Goal: Register for event/course

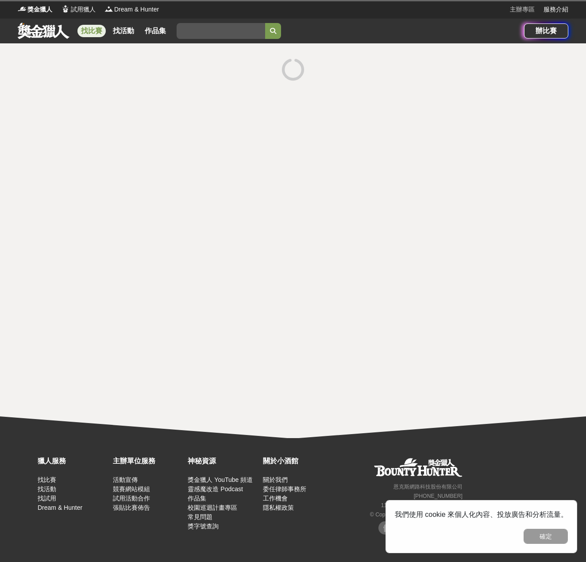
click at [526, 10] on link "主辦專區" at bounding box center [522, 9] width 25 height 9
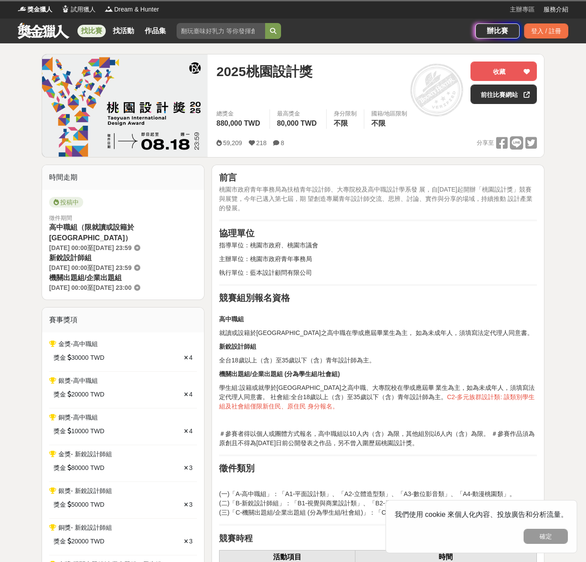
click at [529, 9] on link "主辦專區" at bounding box center [522, 9] width 25 height 9
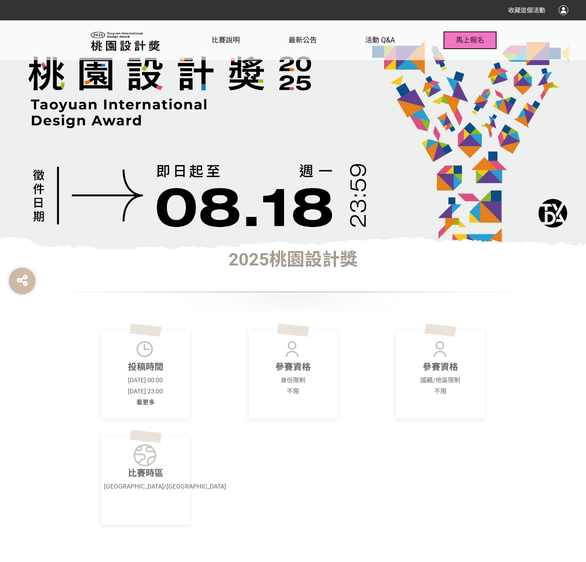
click at [470, 32] on button "馬上報名" at bounding box center [470, 40] width 53 height 18
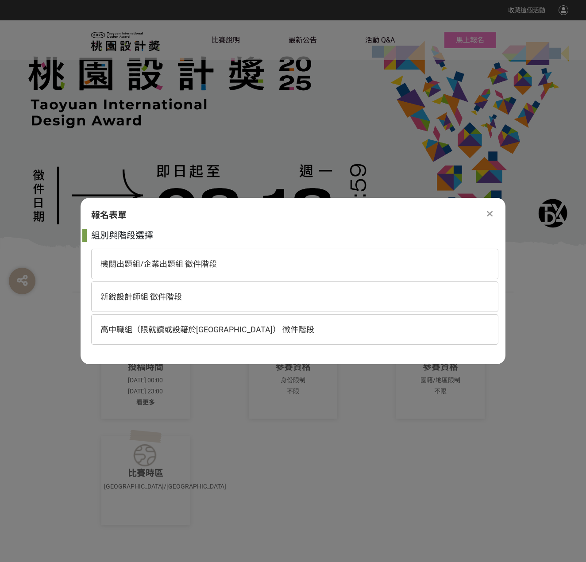
click at [486, 217] on div at bounding box center [489, 214] width 11 height 11
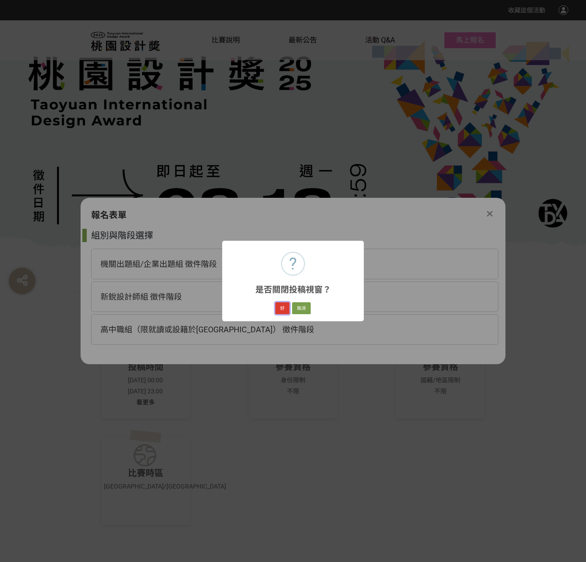
click at [282, 310] on button "好" at bounding box center [282, 308] width 14 height 12
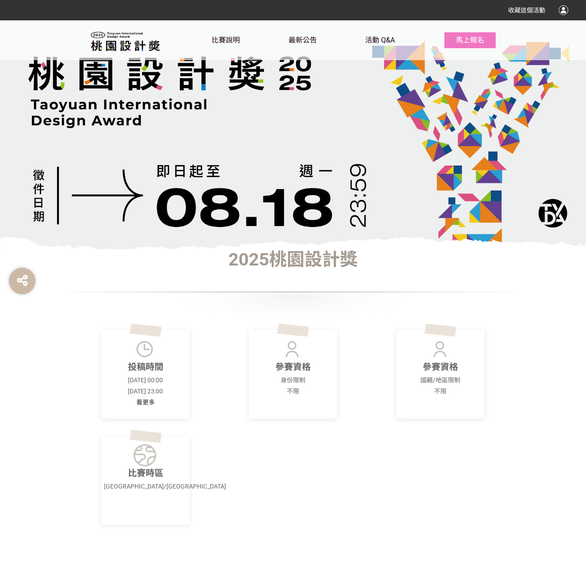
click at [571, 12] on div "收藏這個活動" at bounding box center [293, 10] width 586 height 20
click at [560, 12] on div at bounding box center [564, 10] width 10 height 10
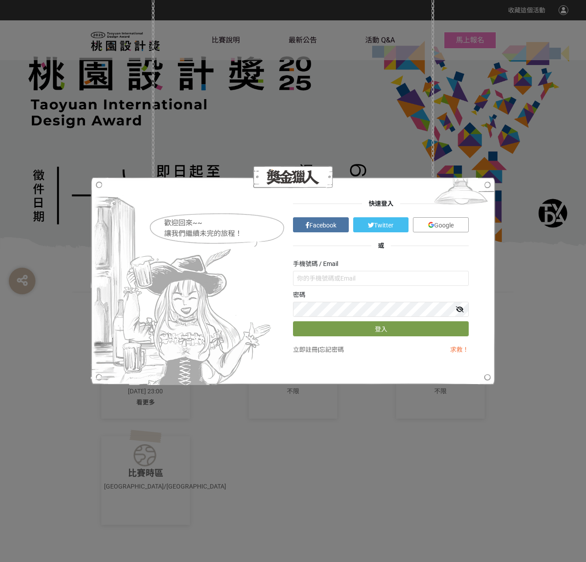
click at [484, 414] on div "歡迎回來~~ 讓我們繼續未完的旅程！ 快速登入 Facebook Twitter Google 或 手機號碼 / Email 密碼 登入 立即註冊 | 忘記密…" at bounding box center [293, 281] width 586 height 562
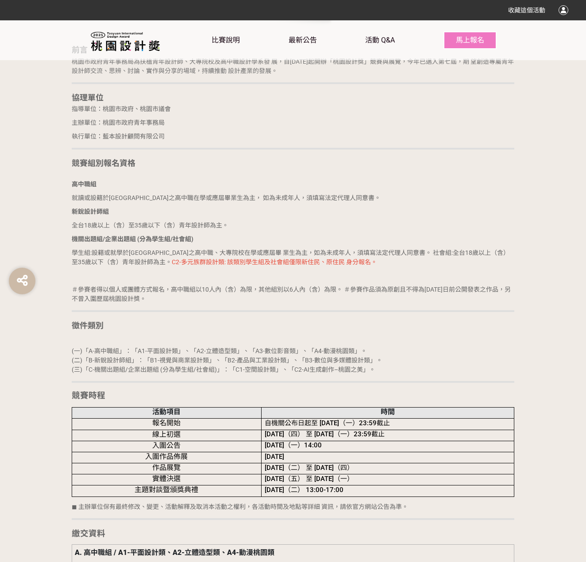
scroll to position [841, 0]
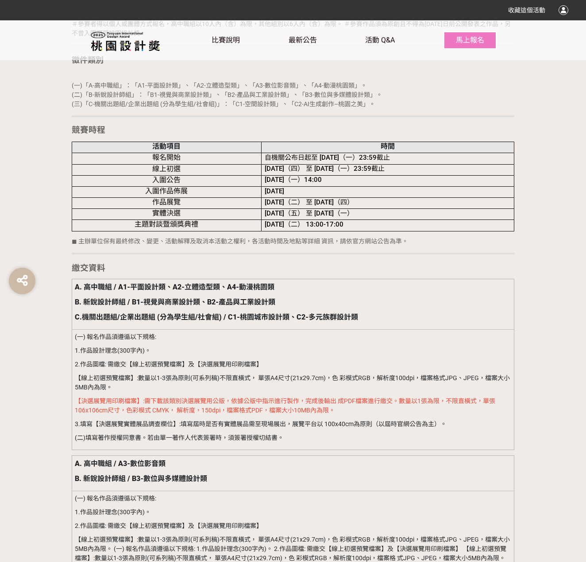
click at [560, 8] on div at bounding box center [564, 10] width 10 height 10
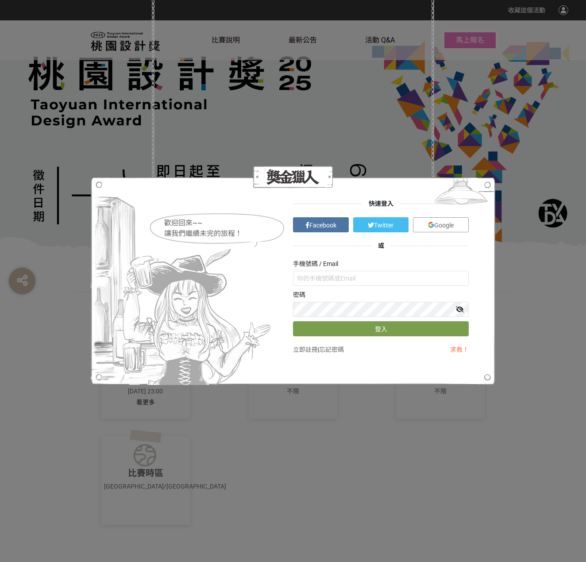
scroll to position [0, 0]
click at [450, 230] on link "Google" at bounding box center [441, 224] width 56 height 15
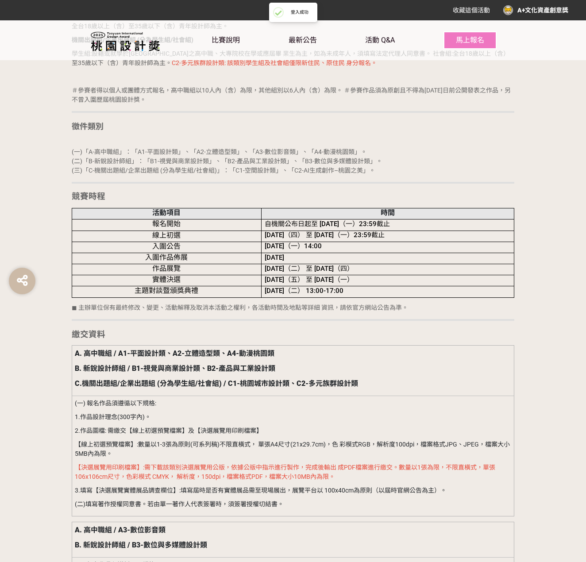
scroll to position [841, 0]
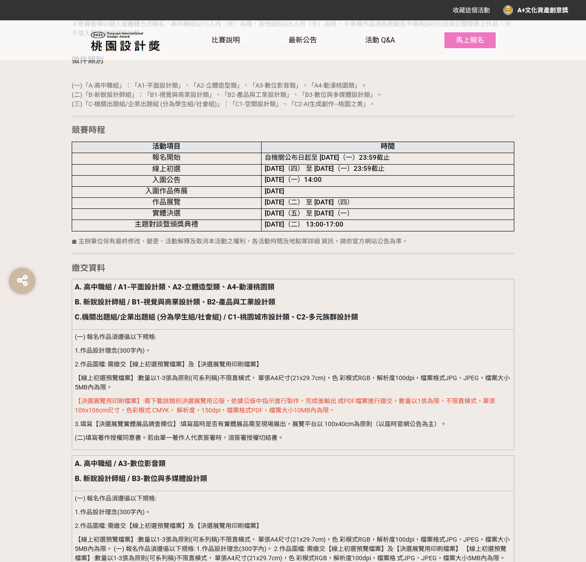
click at [526, 11] on div "A+文化資產創意獎" at bounding box center [535, 10] width 65 height 10
click at [552, 78] on li "回獎金獵人" at bounding box center [549, 73] width 49 height 18
click at [543, 72] on link "回獎金獵人" at bounding box center [549, 72] width 31 height 7
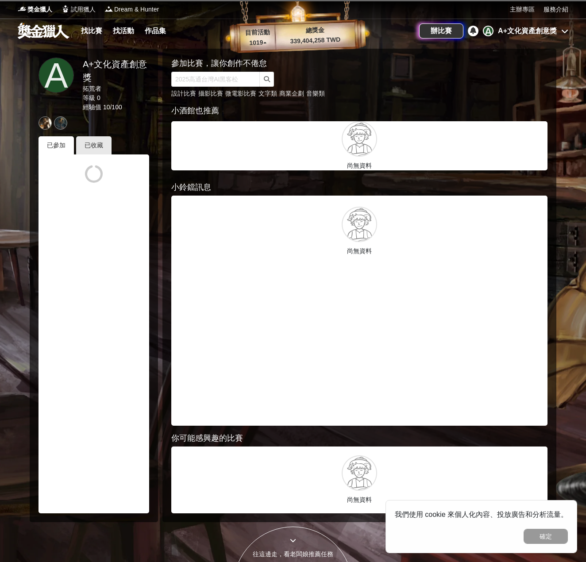
click at [530, 32] on div "A+文化資產創意獎" at bounding box center [527, 31] width 59 height 11
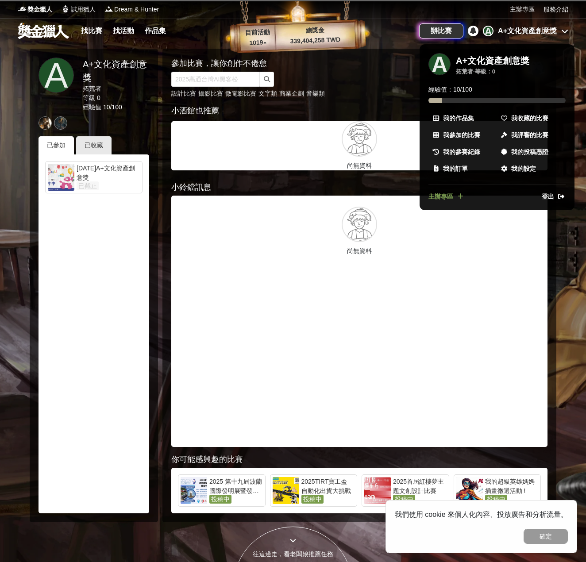
click at [521, 6] on div at bounding box center [293, 281] width 586 height 562
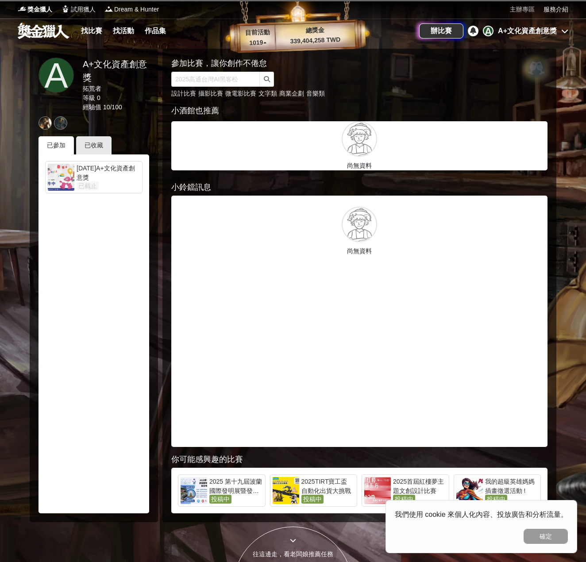
click at [521, 6] on link "主辦專區" at bounding box center [522, 9] width 25 height 9
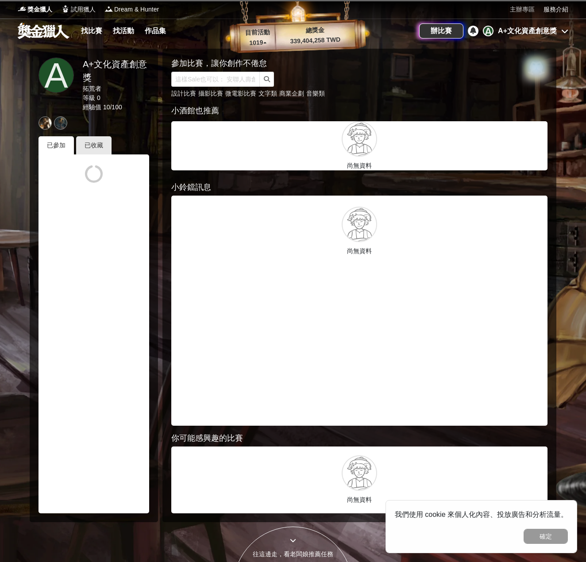
click at [514, 12] on link "主辦專區" at bounding box center [522, 9] width 25 height 9
